Goal: Task Accomplishment & Management: Use online tool/utility

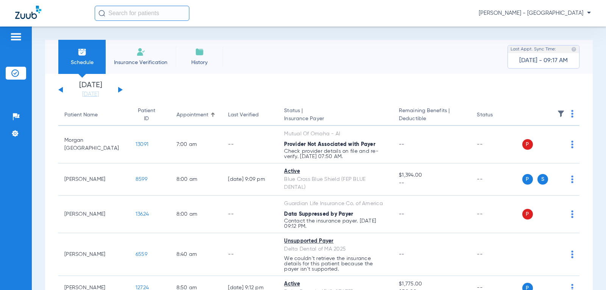
click at [120, 88] on div "[DATE] [DATE] [DATE] [DATE] [DATE] [DATE] [DATE] [DATE] [DATE] [DATE] [DATE] [D…" at bounding box center [90, 89] width 64 height 17
click at [121, 89] on button at bounding box center [120, 90] width 5 height 6
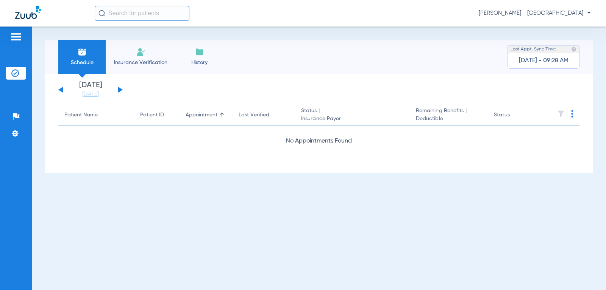
click at [119, 87] on button at bounding box center [120, 90] width 5 height 6
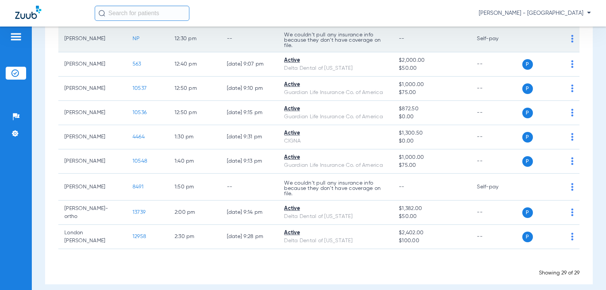
scroll to position [625, 0]
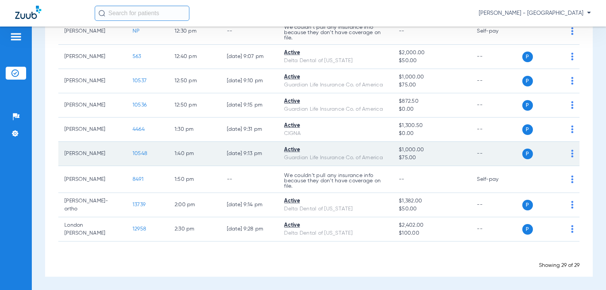
click at [138, 156] on td "10548" at bounding box center [148, 154] width 42 height 24
click at [137, 153] on span "10548" at bounding box center [140, 153] width 15 height 5
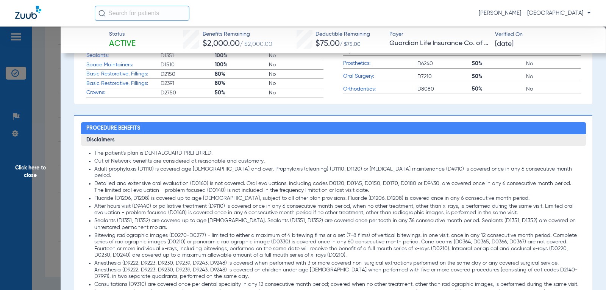
scroll to position [342, 0]
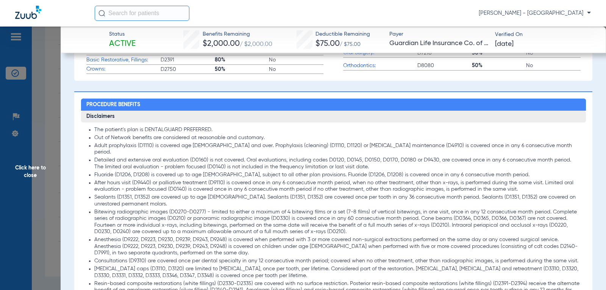
click at [37, 170] on span "Click here to close" at bounding box center [30, 172] width 61 height 290
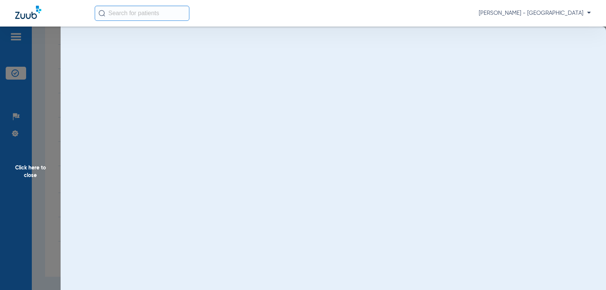
scroll to position [0, 0]
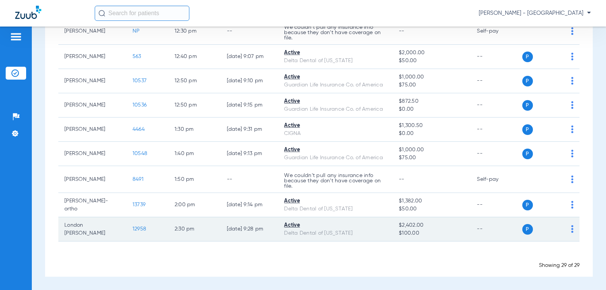
click at [133, 230] on span "12958" at bounding box center [140, 228] width 14 height 5
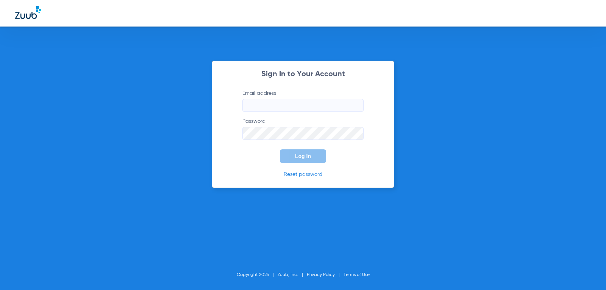
type input "[EMAIL_ADDRESS][DOMAIN_NAME]"
click at [306, 155] on span "Log In" at bounding box center [303, 156] width 16 height 6
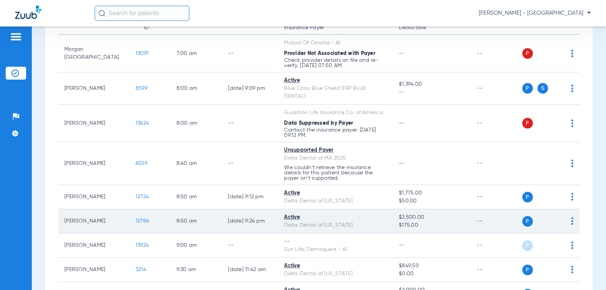
scroll to position [114, 0]
